Goal: Task Accomplishment & Management: Manage account settings

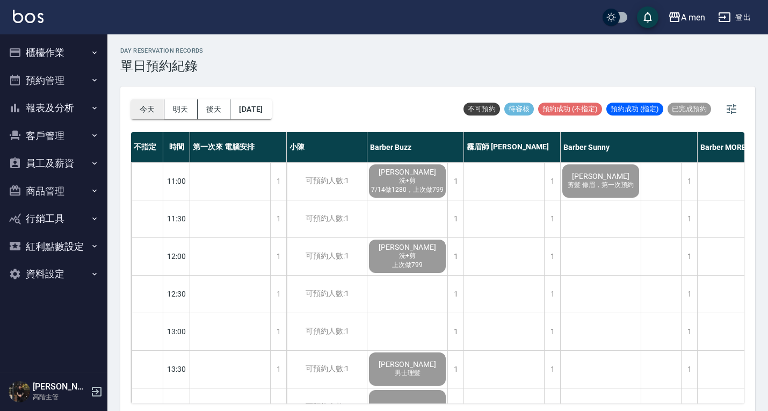
click at [154, 105] on button "今天" at bounding box center [147, 109] width 33 height 20
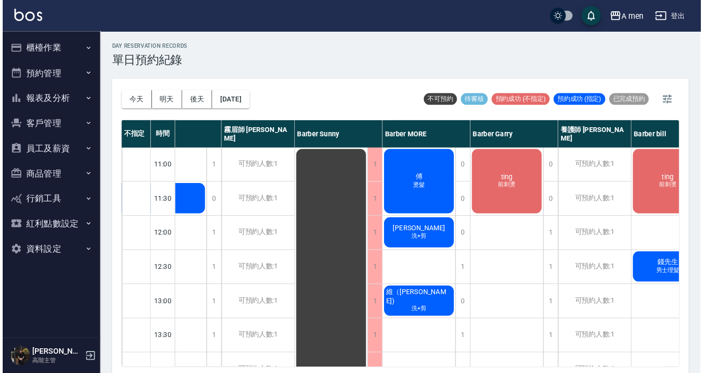
scroll to position [0, 345]
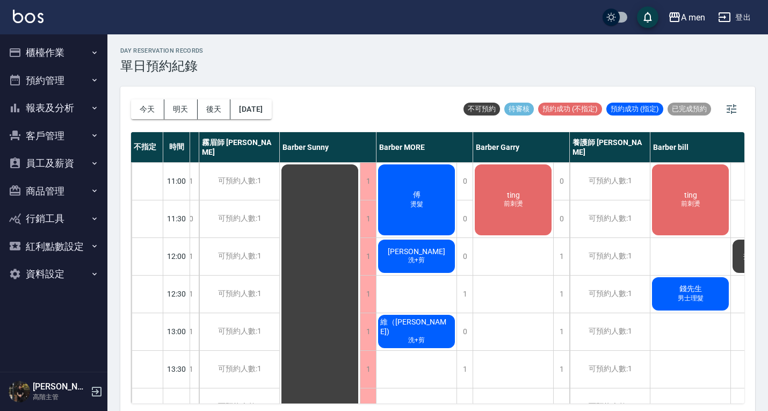
click at [434, 192] on div "傅 燙髮" at bounding box center [417, 200] width 80 height 74
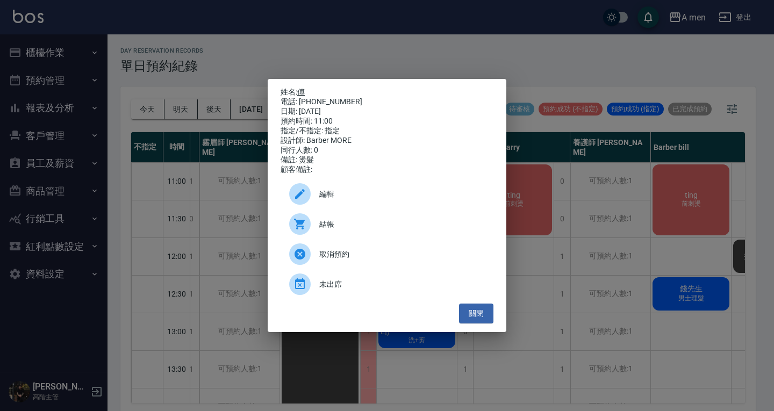
click at [304, 88] on link "傅" at bounding box center [301, 92] width 8 height 9
click at [468, 313] on button "關閉" at bounding box center [476, 314] width 34 height 20
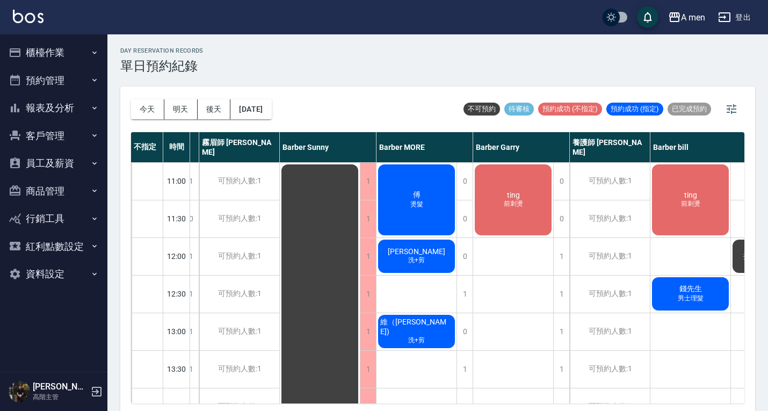
click at [419, 257] on span "洗+剪" at bounding box center [416, 260] width 21 height 9
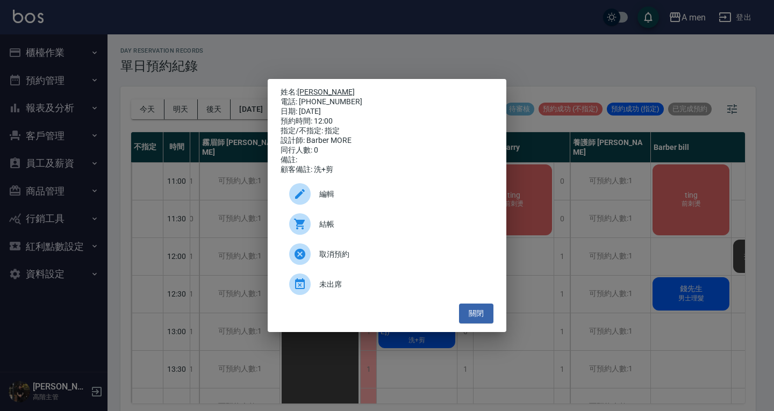
click at [320, 92] on link "龔書穎" at bounding box center [325, 92] width 57 height 9
click at [334, 190] on div "編輯" at bounding box center [386, 194] width 213 height 30
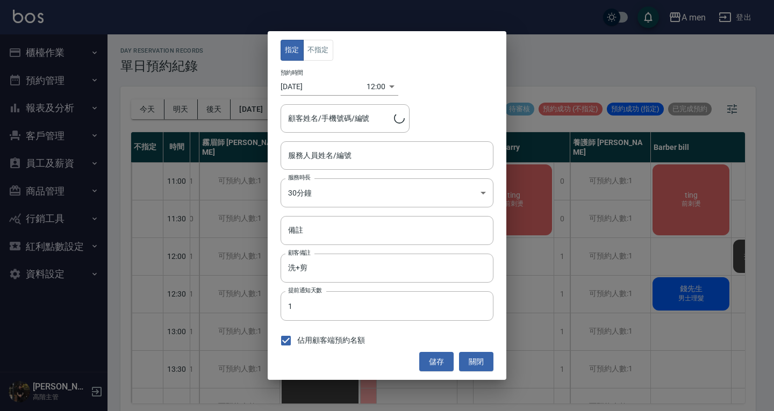
type input "Barber MORE-001"
type input "龔書穎/0936083298"
click at [347, 241] on input "備註" at bounding box center [386, 230] width 213 height 29
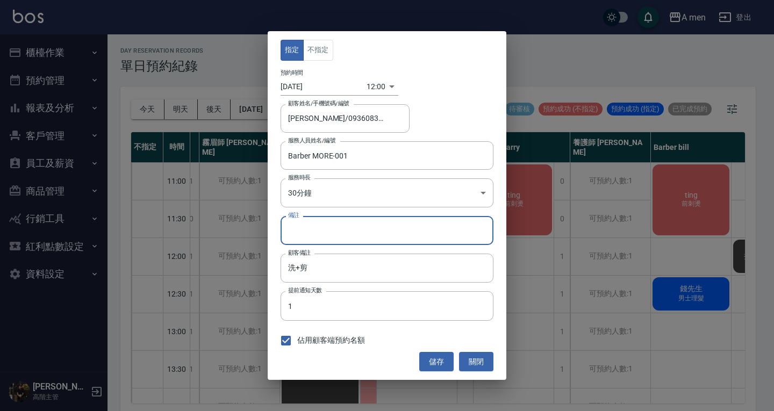
type input "ㄌ"
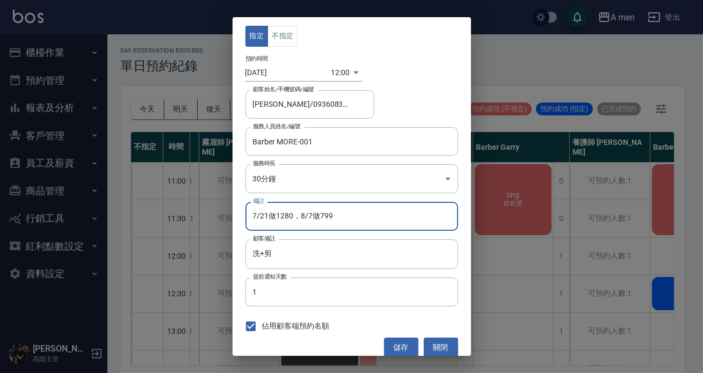
click at [380, 220] on input "7/21做1280，8/7做799" at bounding box center [352, 216] width 213 height 29
type input "7/21做1280，8/7做799+買一罐髮油"
click at [398, 344] on button "儲存" at bounding box center [401, 348] width 34 height 20
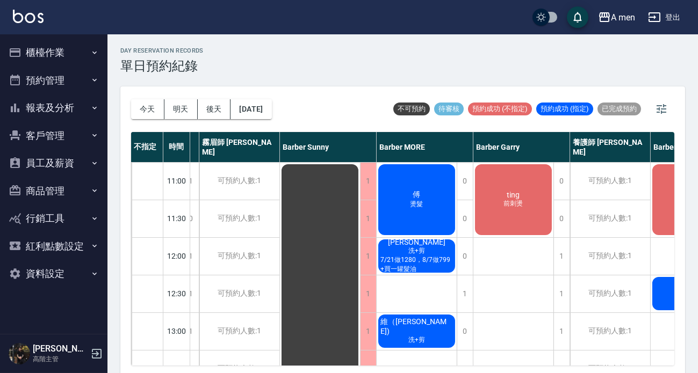
click at [395, 51] on div "day Reservation records 單日預約紀錄" at bounding box center [402, 60] width 565 height 26
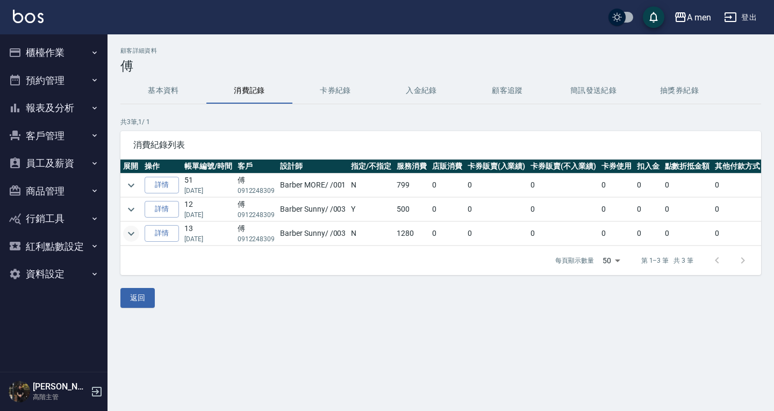
click at [138, 230] on button "expand row" at bounding box center [131, 234] width 16 height 16
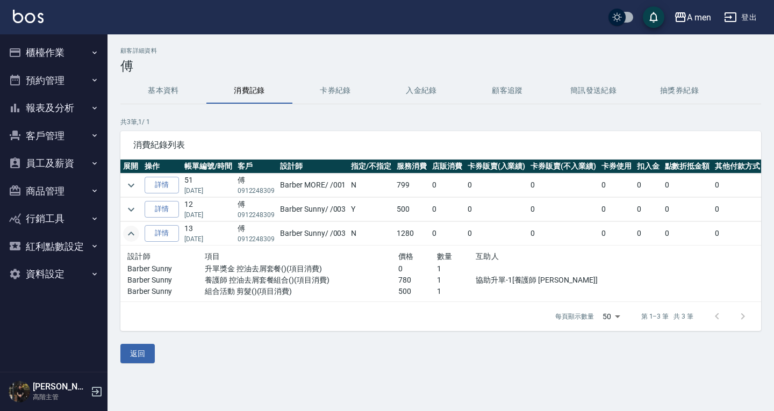
click at [133, 234] on icon "expand row" at bounding box center [131, 234] width 6 height 4
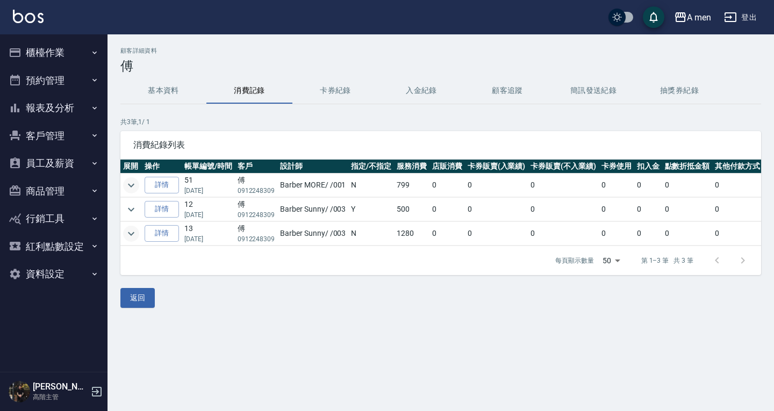
click at [132, 186] on icon "expand row" at bounding box center [131, 185] width 13 height 13
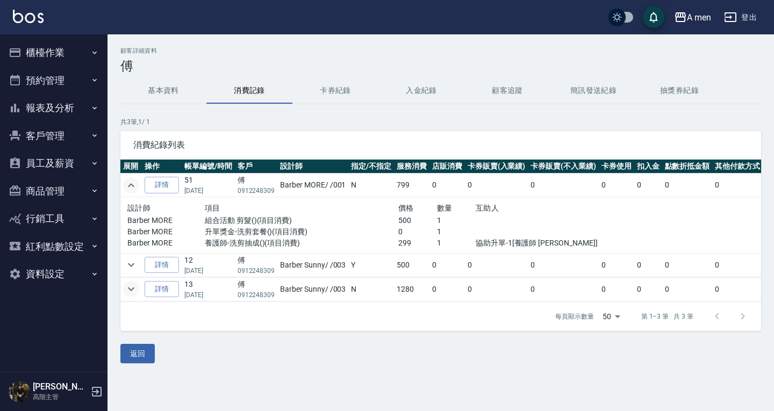
click at [132, 186] on icon "expand row" at bounding box center [131, 185] width 13 height 13
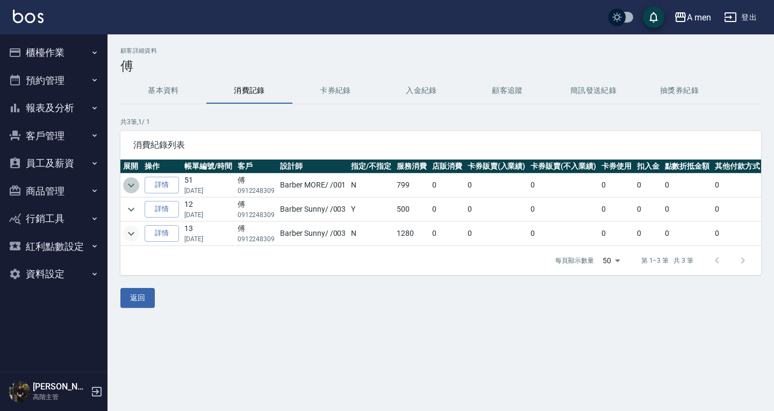
click at [132, 186] on icon "expand row" at bounding box center [131, 185] width 13 height 13
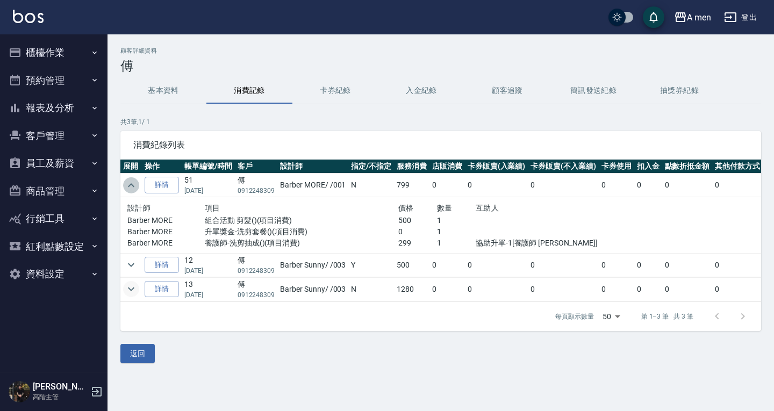
click at [132, 186] on icon "expand row" at bounding box center [131, 185] width 13 height 13
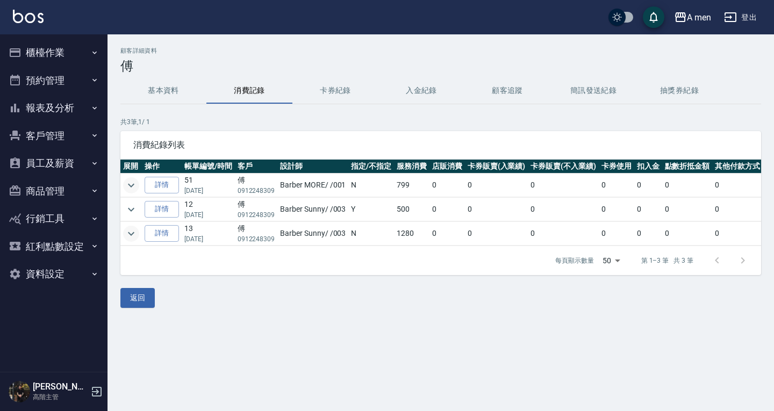
click at [132, 186] on icon "expand row" at bounding box center [131, 185] width 13 height 13
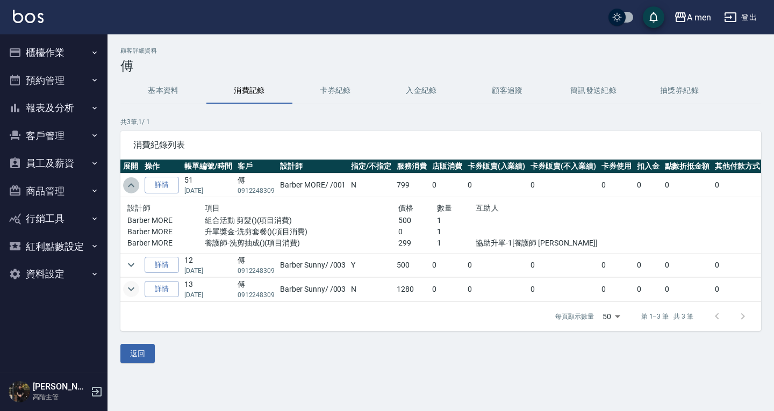
click at [132, 186] on icon "expand row" at bounding box center [131, 185] width 13 height 13
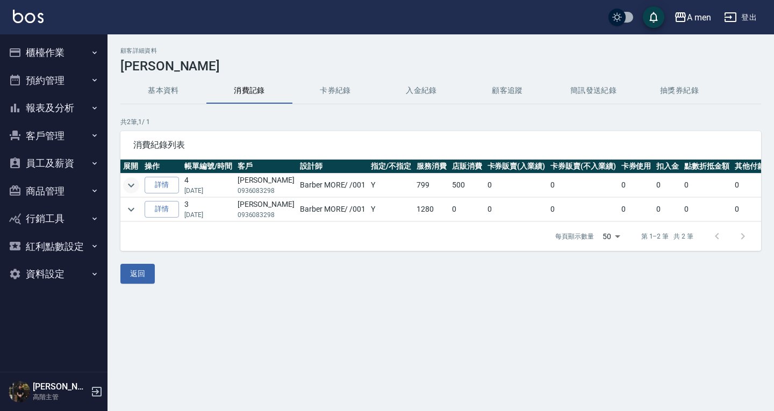
click at [134, 184] on icon "expand row" at bounding box center [131, 185] width 6 height 4
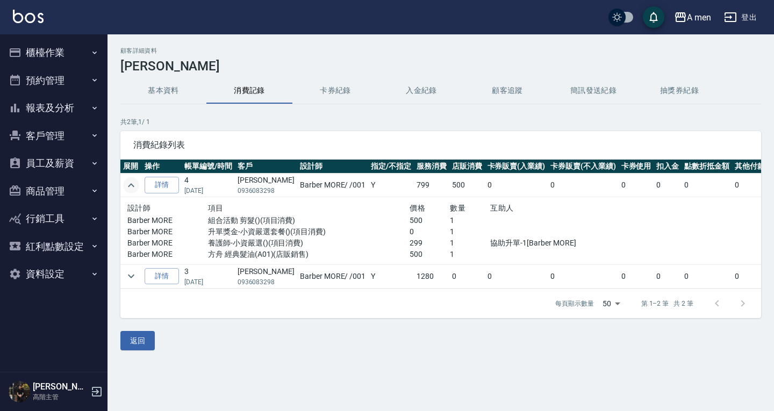
click at [131, 183] on icon "expand row" at bounding box center [131, 185] width 6 height 4
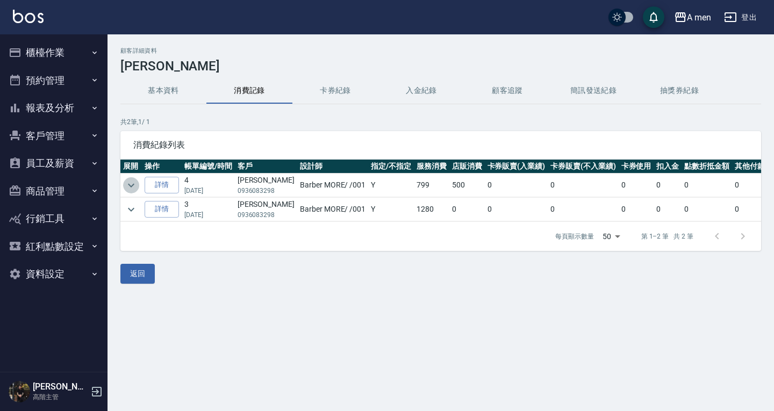
click at [131, 183] on icon "expand row" at bounding box center [131, 185] width 13 height 13
